Goal: Transaction & Acquisition: Purchase product/service

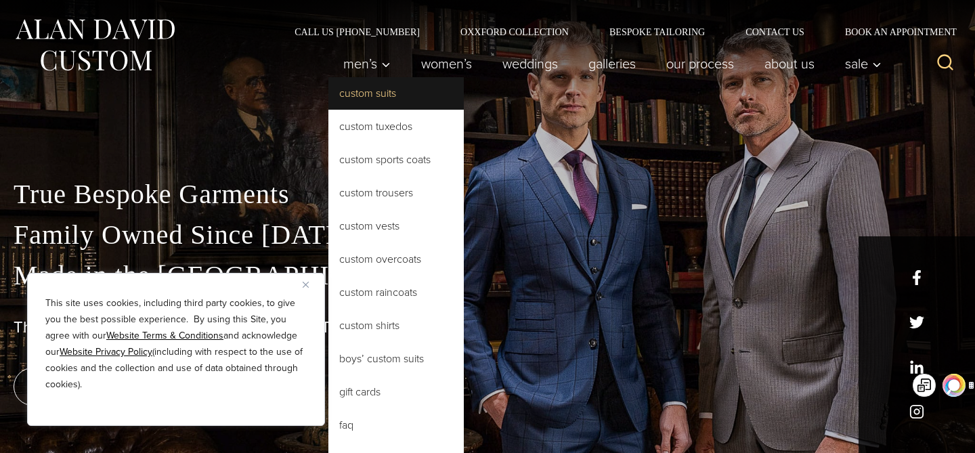
click at [370, 97] on link "Custom Suits" at bounding box center [395, 93] width 135 height 33
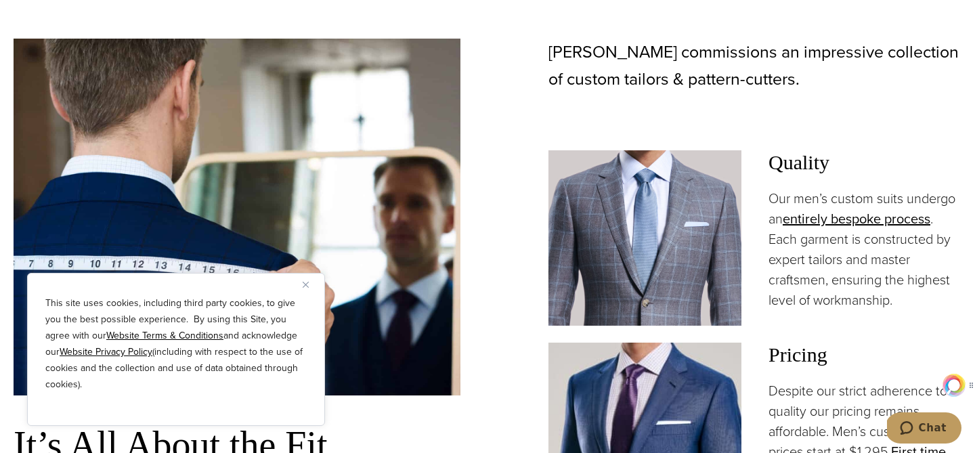
scroll to position [804, 0]
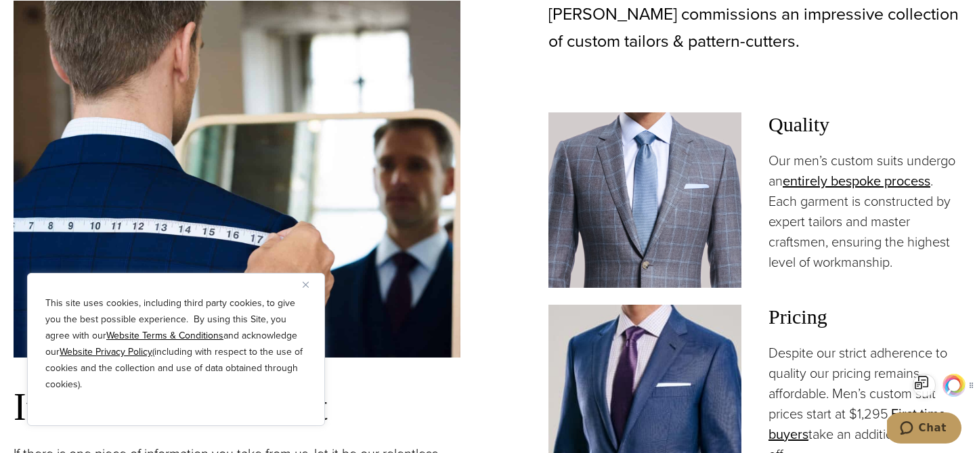
click at [307, 282] on img "Close" at bounding box center [306, 285] width 6 height 6
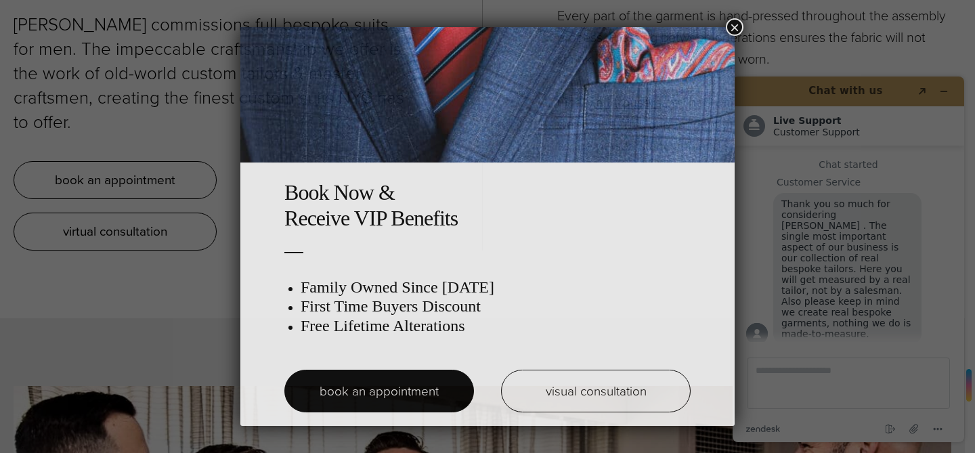
scroll to position [0, 0]
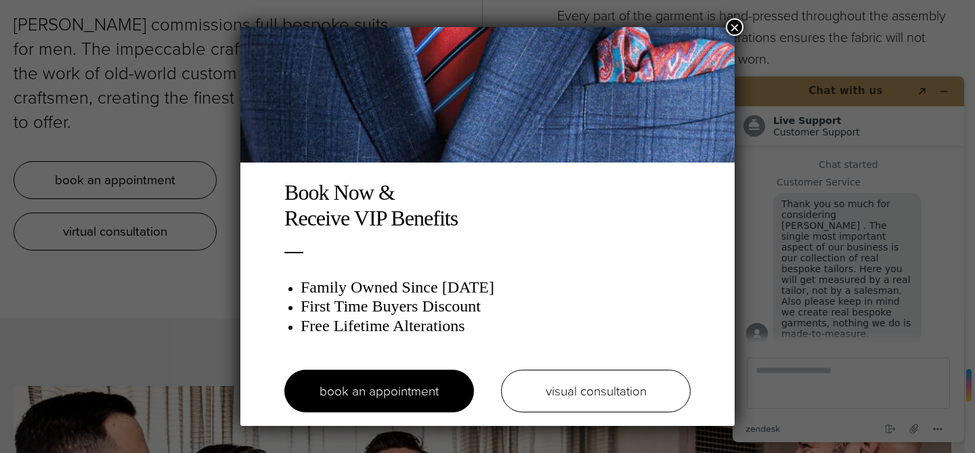
click at [736, 28] on button "×" at bounding box center [735, 27] width 18 height 18
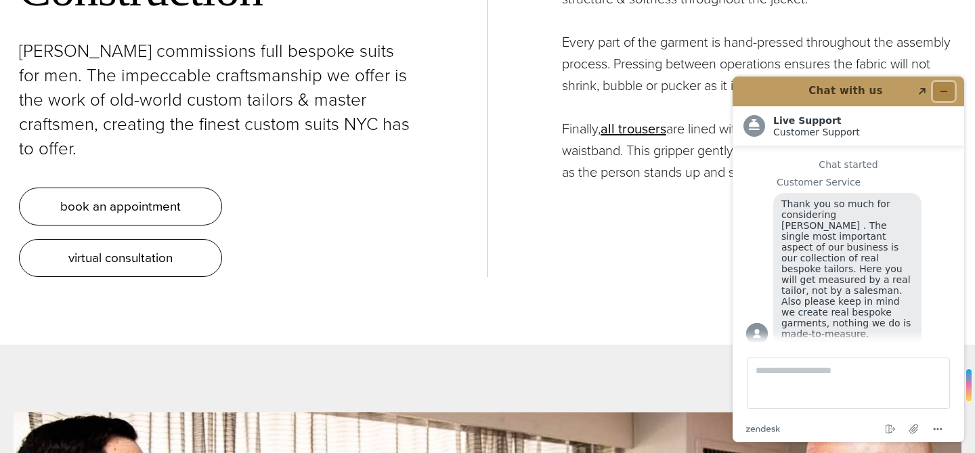
click at [949, 95] on button "Minimize widget" at bounding box center [944, 91] width 22 height 19
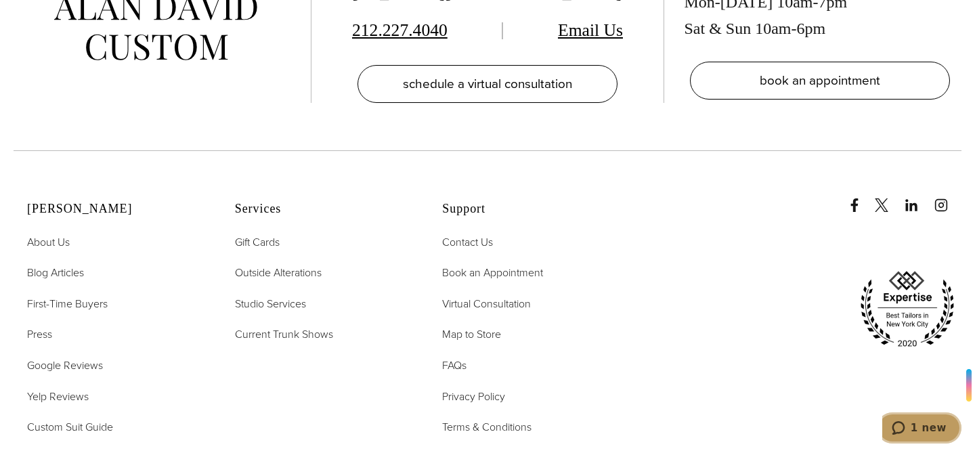
scroll to position [7601, 0]
